Goal: Transaction & Acquisition: Subscribe to service/newsletter

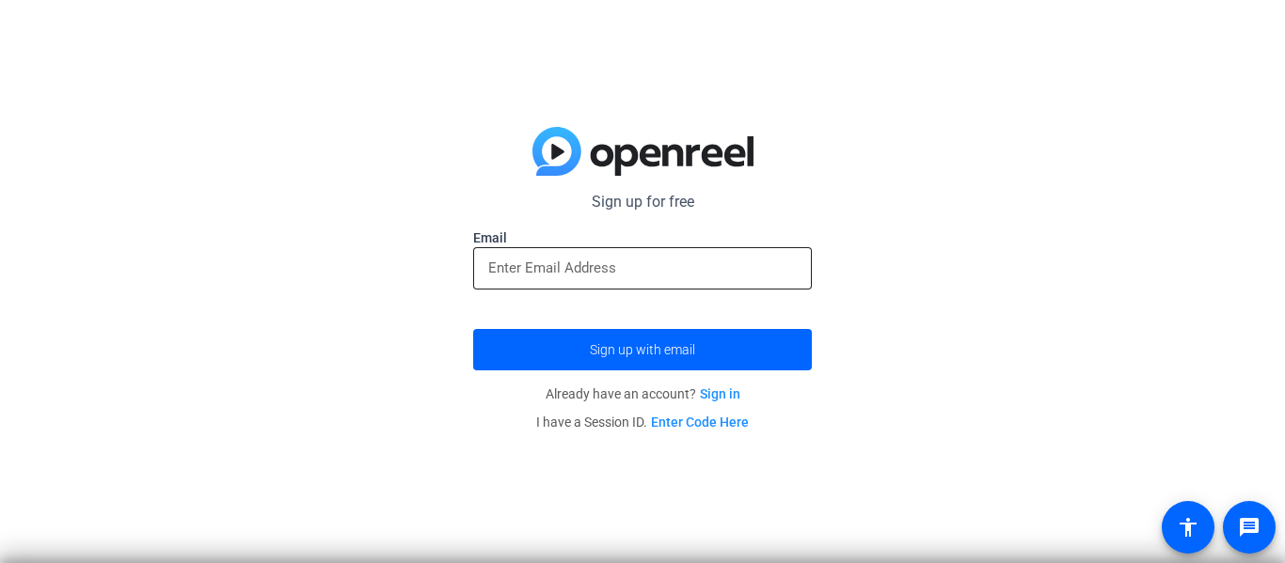
click at [632, 265] on input "email" at bounding box center [642, 268] width 309 height 23
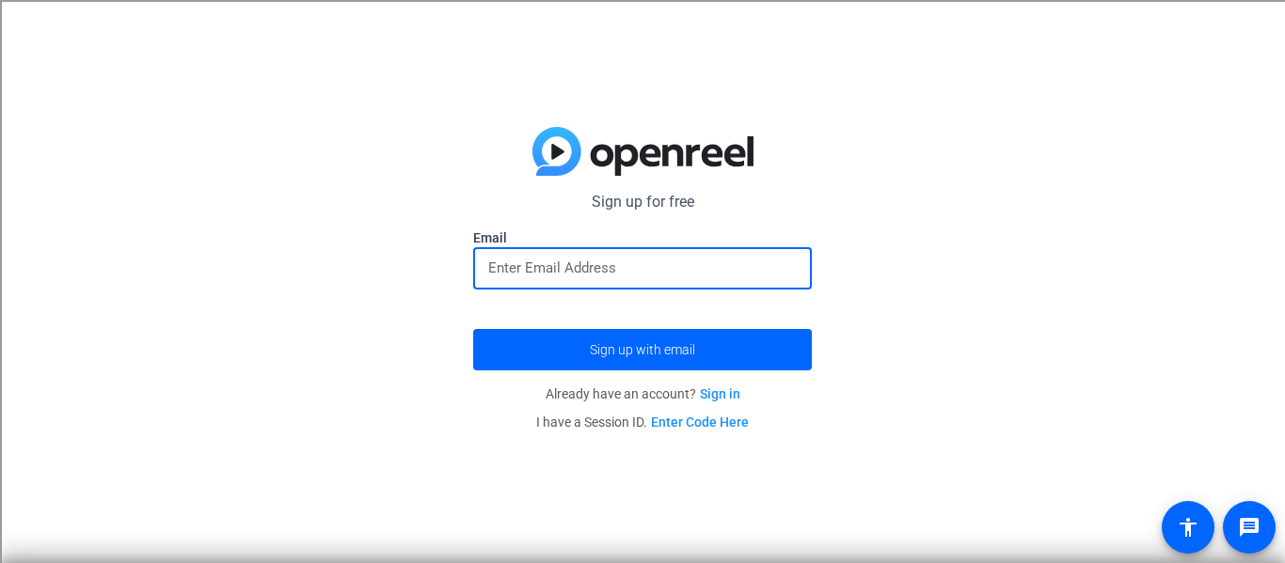
click at [632, 265] on input "email" at bounding box center [642, 268] width 309 height 23
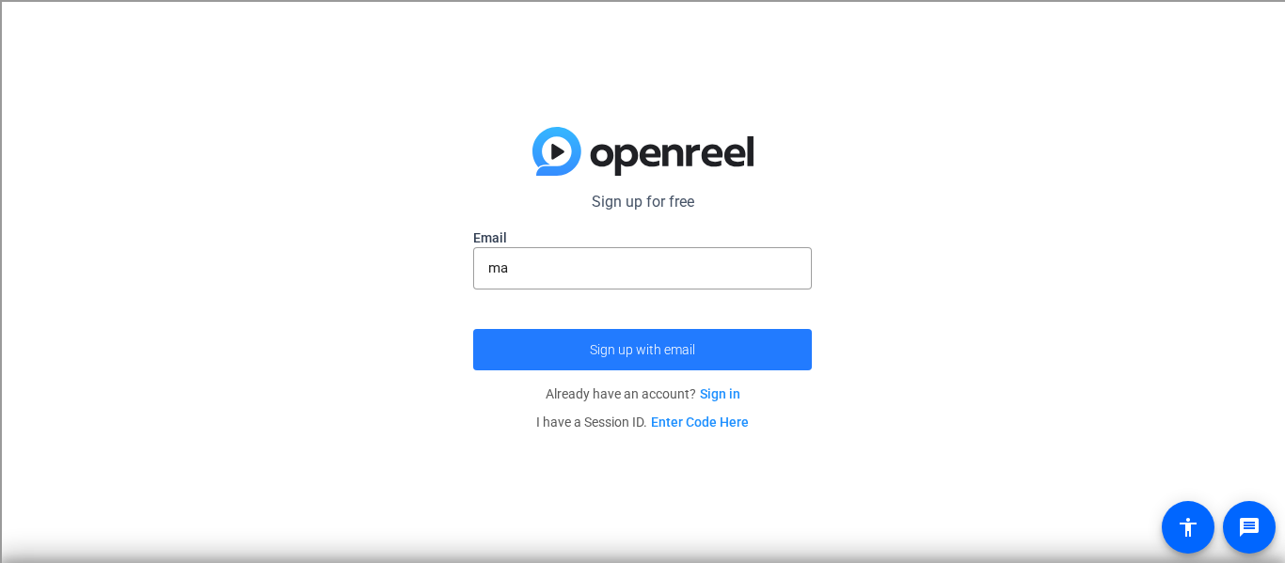
click at [621, 350] on span "Sign up with email" at bounding box center [642, 350] width 105 height 0
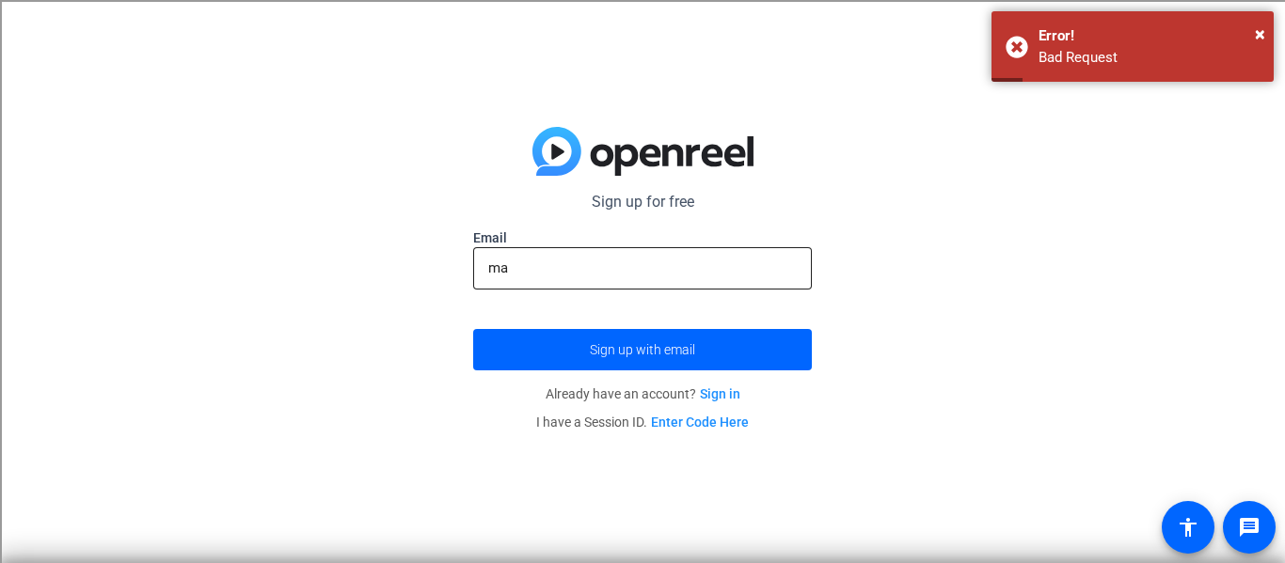
click at [623, 267] on input "ma" at bounding box center [642, 268] width 309 height 23
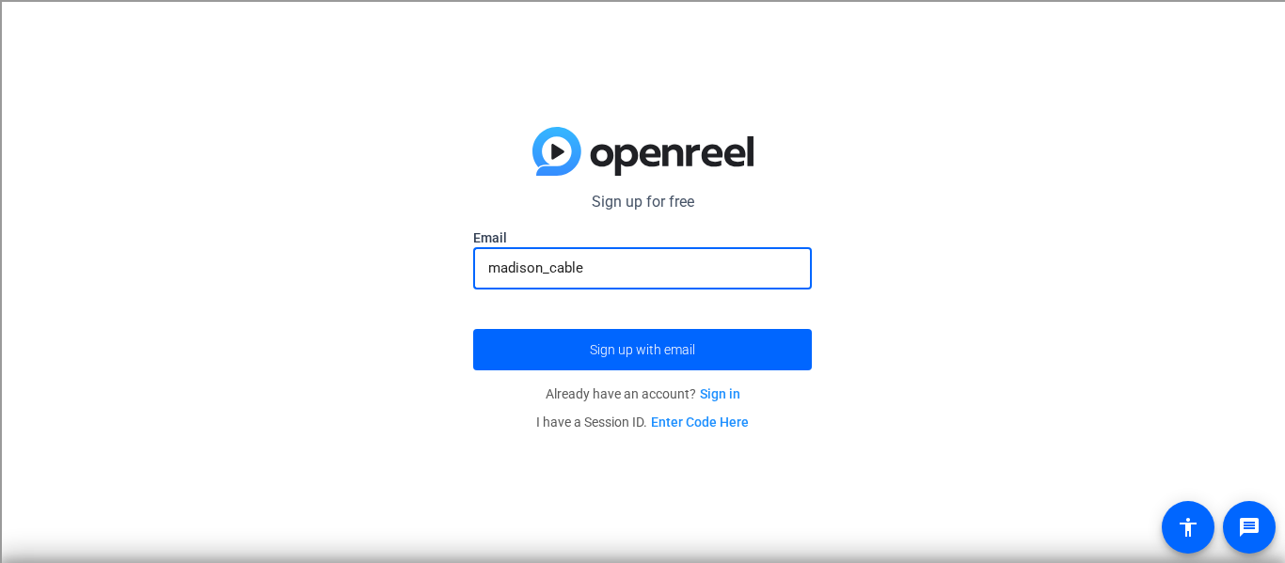
click at [499, 268] on input "madison_cable" at bounding box center [642, 268] width 309 height 23
click at [595, 271] on input "Madison_cable" at bounding box center [642, 268] width 309 height 23
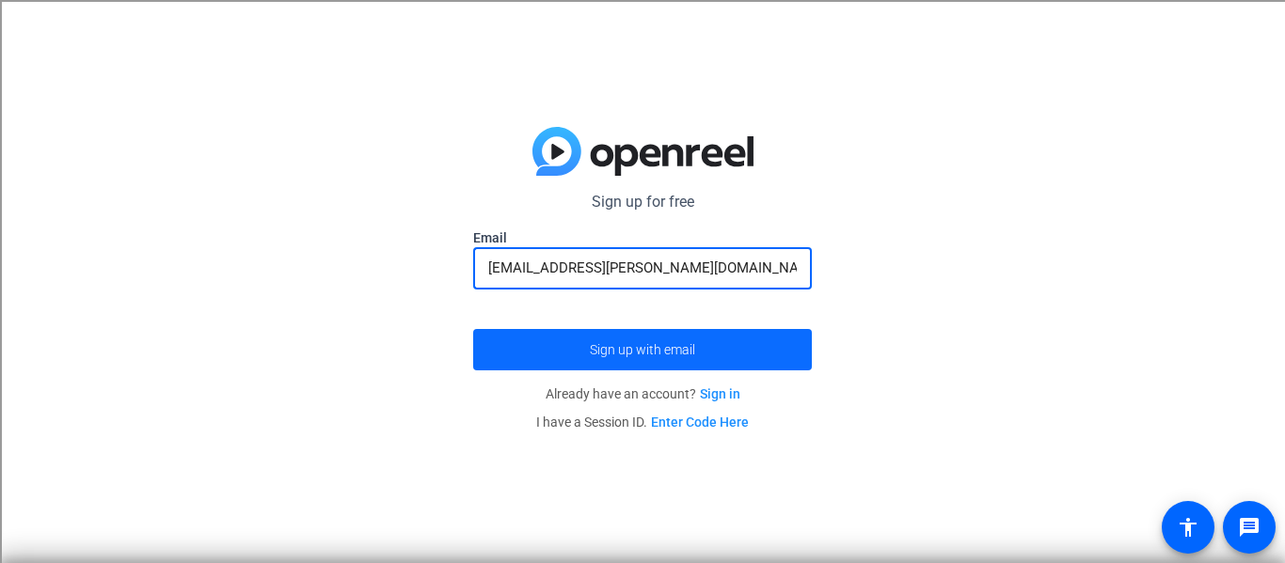
type input "Madison_cable@graham.k12.nc.us"
click at [600, 339] on span "submit" at bounding box center [642, 349] width 339 height 45
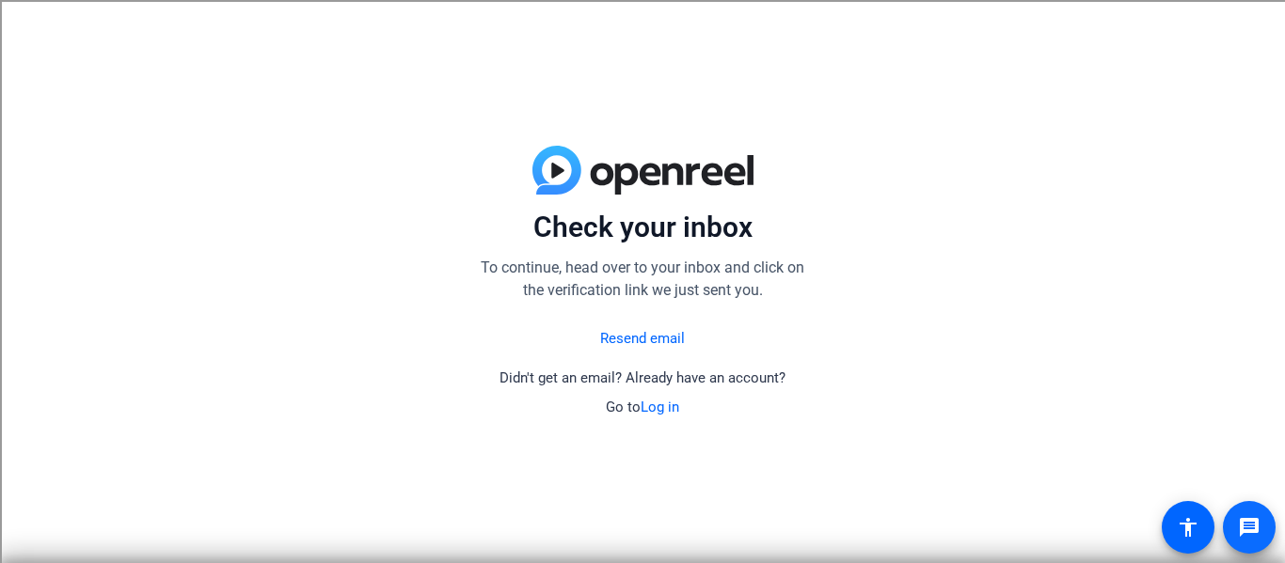
click at [1247, 529] on mat-icon "message" at bounding box center [1249, 527] width 23 height 23
